Goal: Check status: Check status

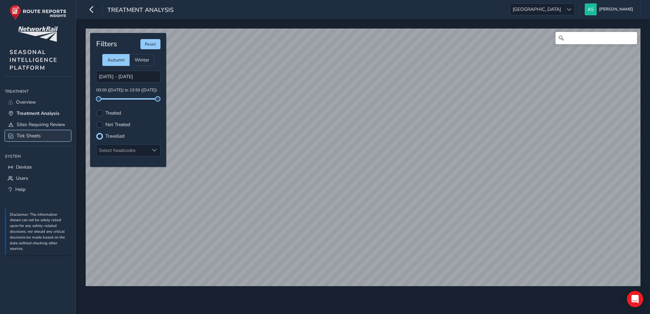
click at [42, 135] on link "Tick Sheets" at bounding box center [38, 135] width 66 height 11
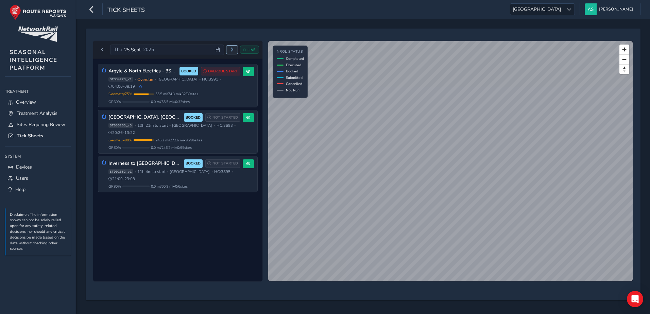
click at [232, 51] on span "Next day" at bounding box center [232, 50] width 4 height 4
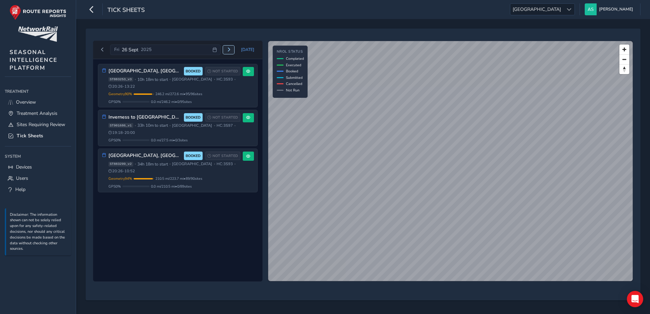
click at [227, 49] on button "Next day" at bounding box center [228, 50] width 11 height 8
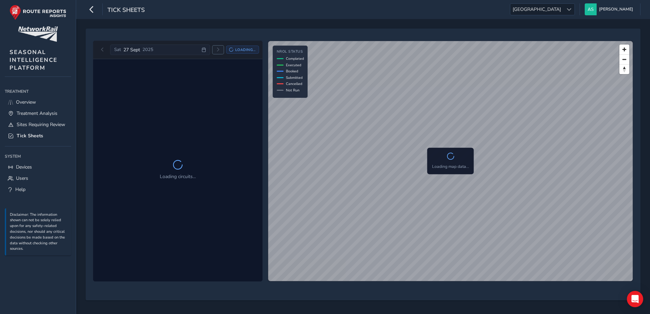
click at [220, 49] on span "Next day" at bounding box center [218, 50] width 4 height 4
click at [229, 49] on icon at bounding box center [231, 50] width 4 height 4
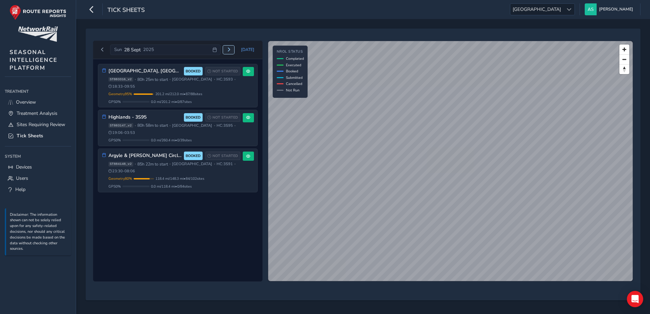
click at [229, 51] on span "Next day" at bounding box center [229, 50] width 4 height 4
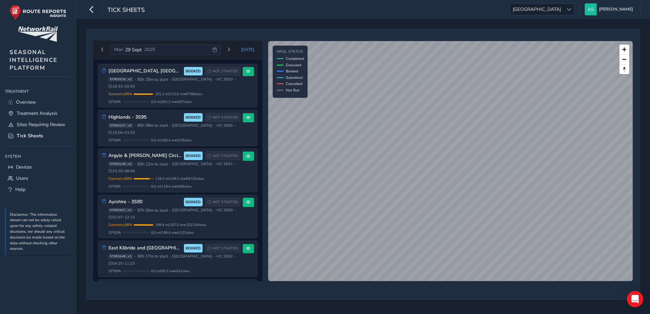
click at [112, 51] on div "[DATE]" at bounding box center [165, 50] width 110 height 11
click at [103, 50] on span "Previous day" at bounding box center [102, 50] width 4 height 4
click at [103, 50] on div "[DATE] [DATE]" at bounding box center [178, 50] width 162 height 11
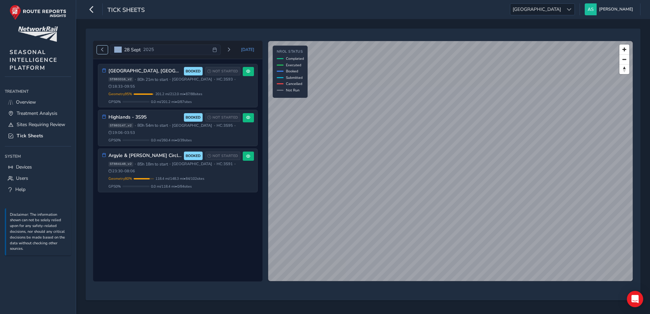
click at [103, 50] on span "Previous day" at bounding box center [102, 50] width 4 height 4
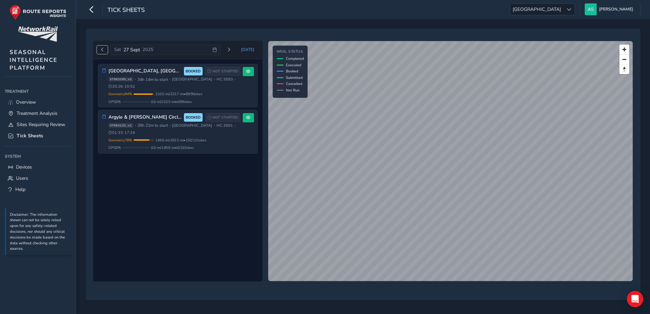
click at [103, 50] on span "Previous day" at bounding box center [102, 50] width 4 height 4
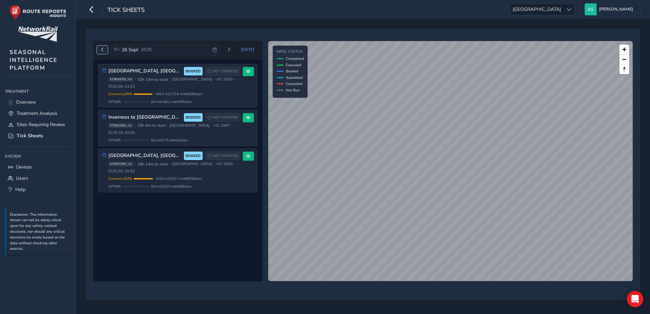
click at [101, 52] on span "Previous day" at bounding box center [102, 50] width 4 height 4
